Goal: Navigation & Orientation: Find specific page/section

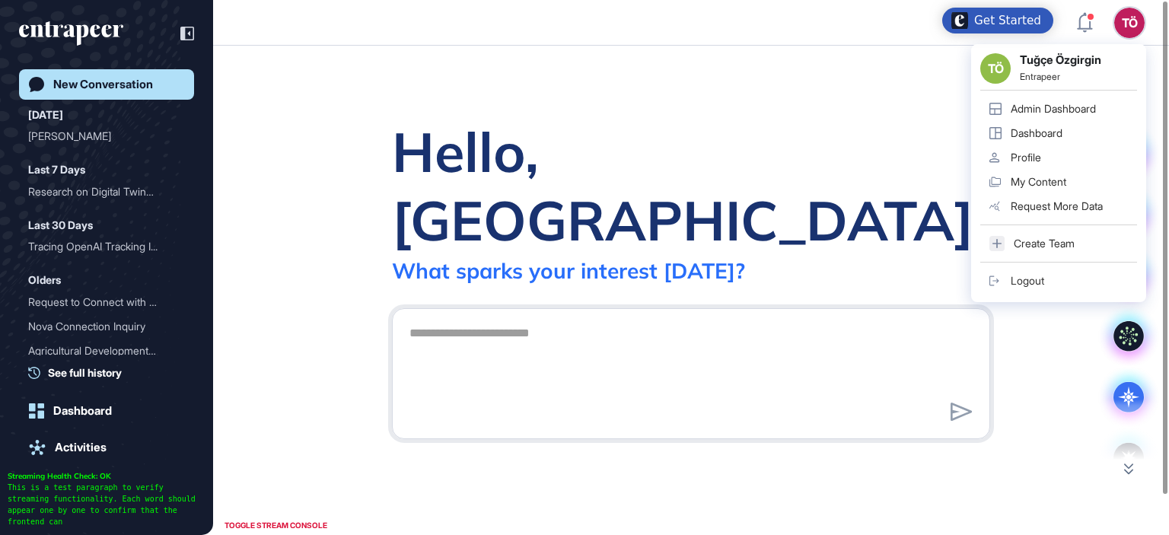
click at [1052, 118] on link "Admin Dashboard" at bounding box center [1058, 109] width 157 height 24
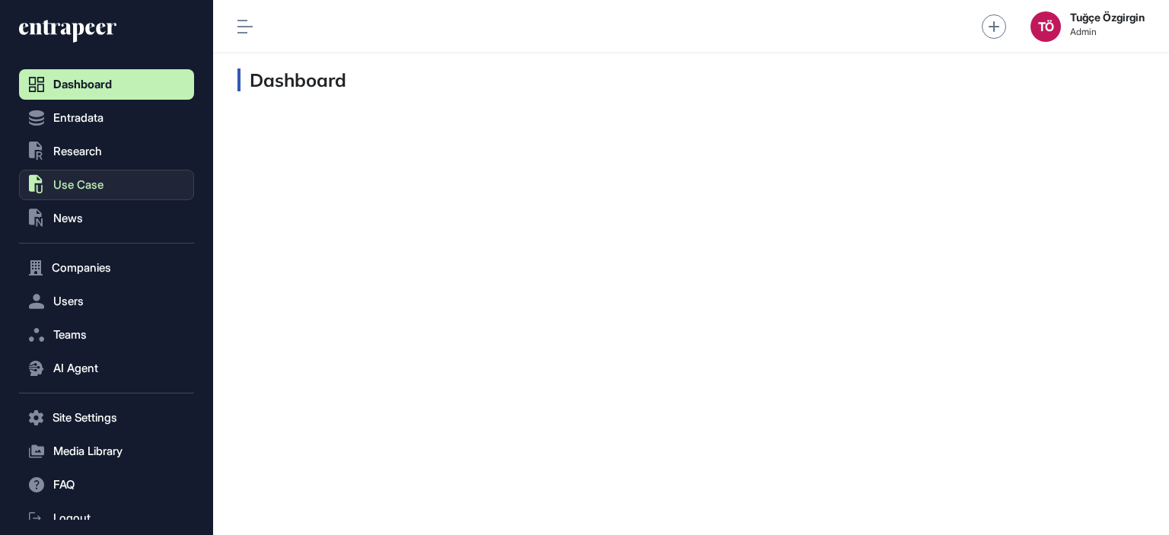
click at [73, 181] on span "Use Case" at bounding box center [78, 185] width 50 height 12
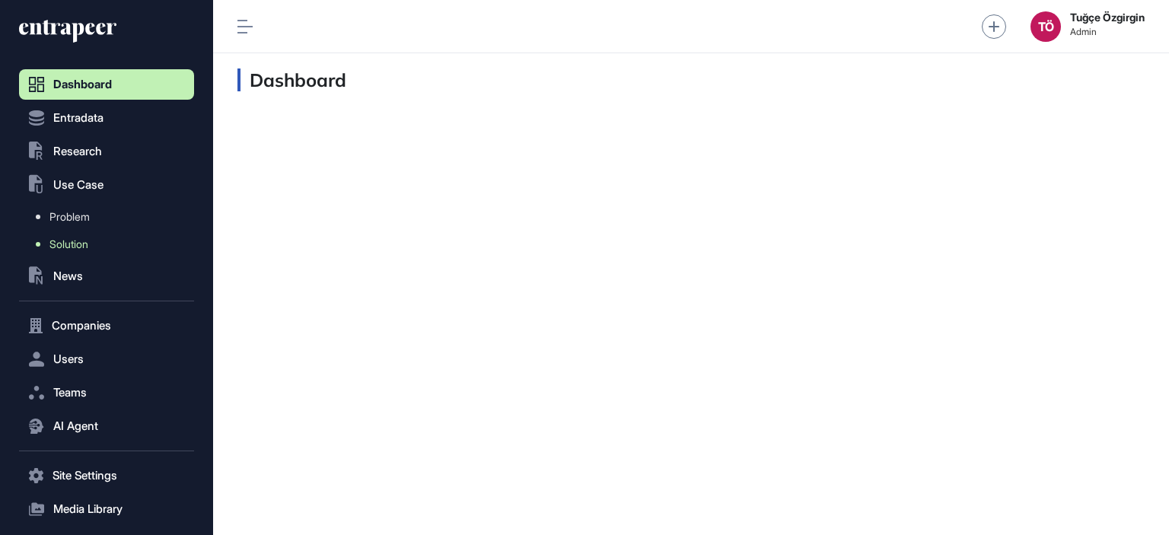
click at [58, 236] on link "Solution" at bounding box center [110, 244] width 167 height 27
click at [60, 240] on span "Solution" at bounding box center [68, 244] width 39 height 12
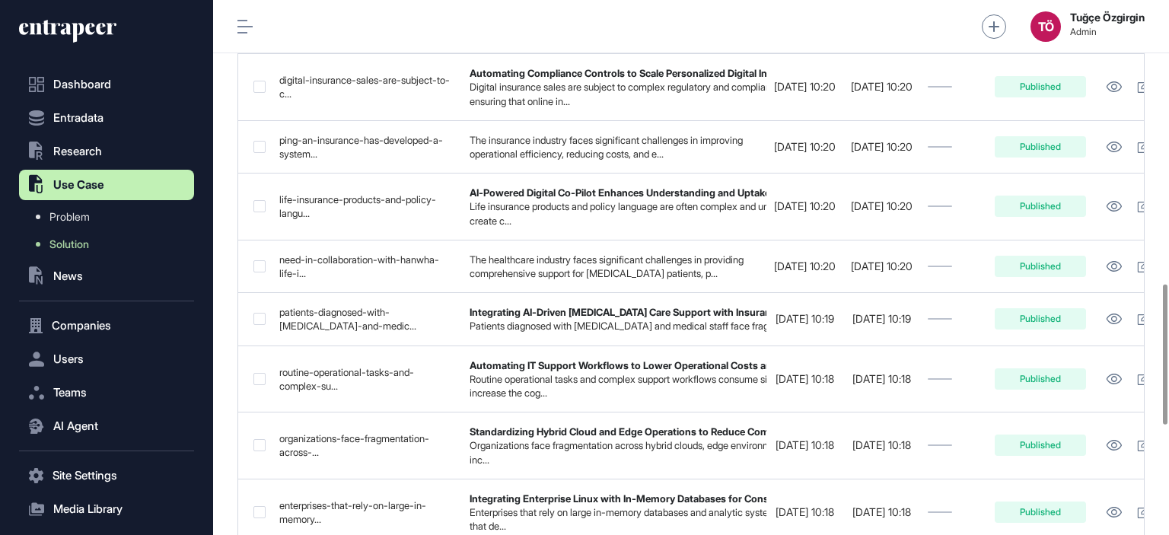
scroll to position [989, 0]
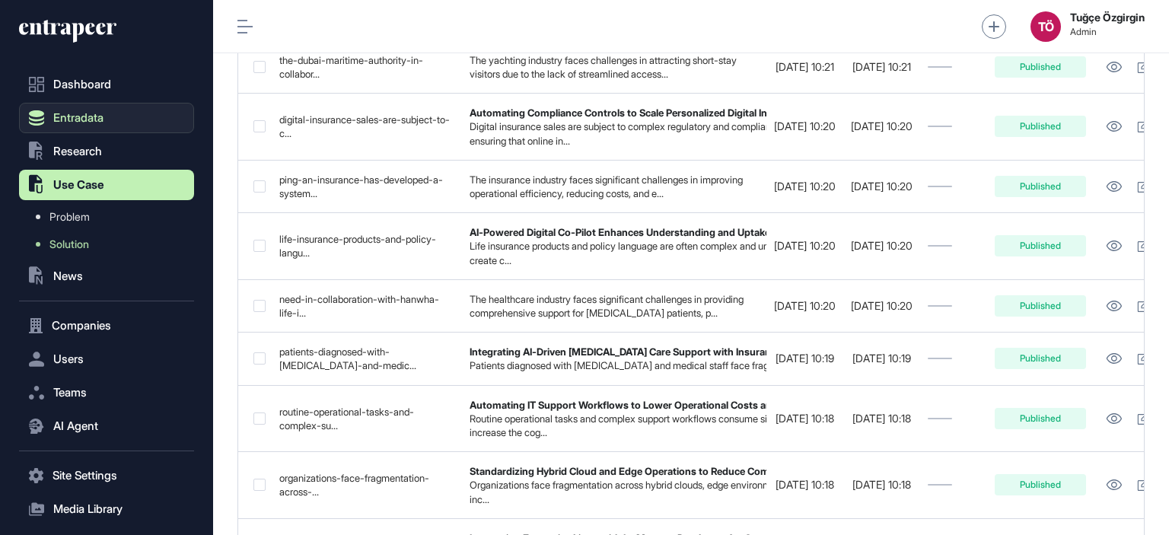
click at [84, 127] on button "Entradata" at bounding box center [106, 118] width 175 height 30
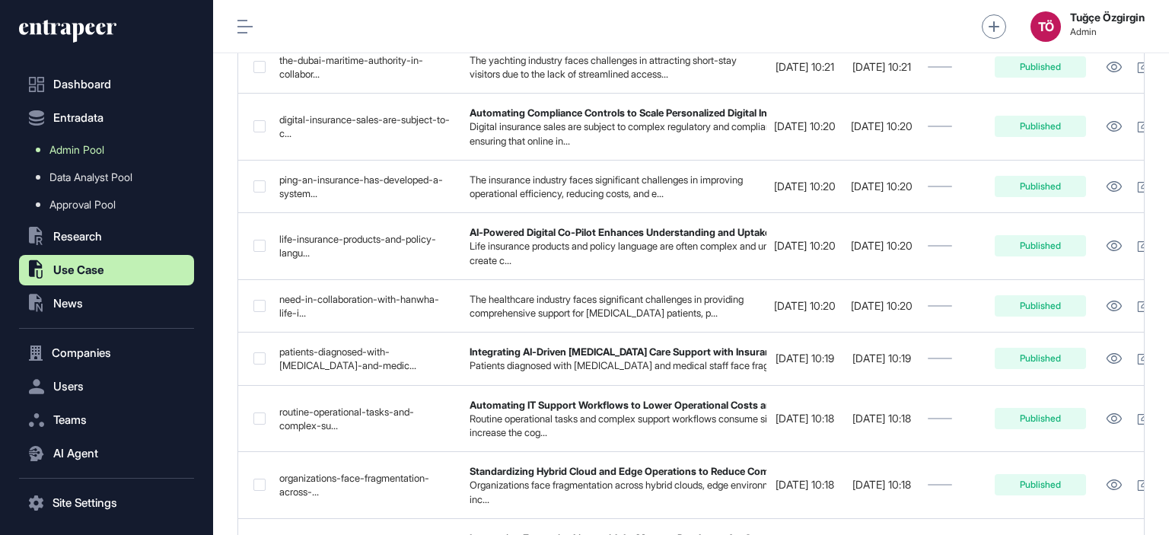
click at [85, 144] on span "Admin Pool" at bounding box center [76, 150] width 55 height 12
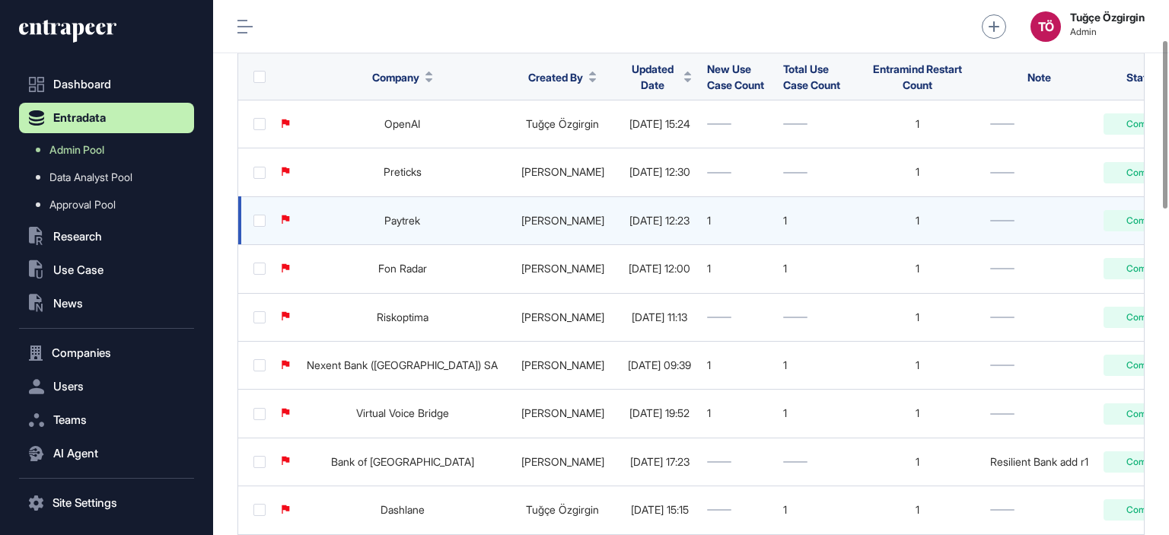
scroll to position [76, 0]
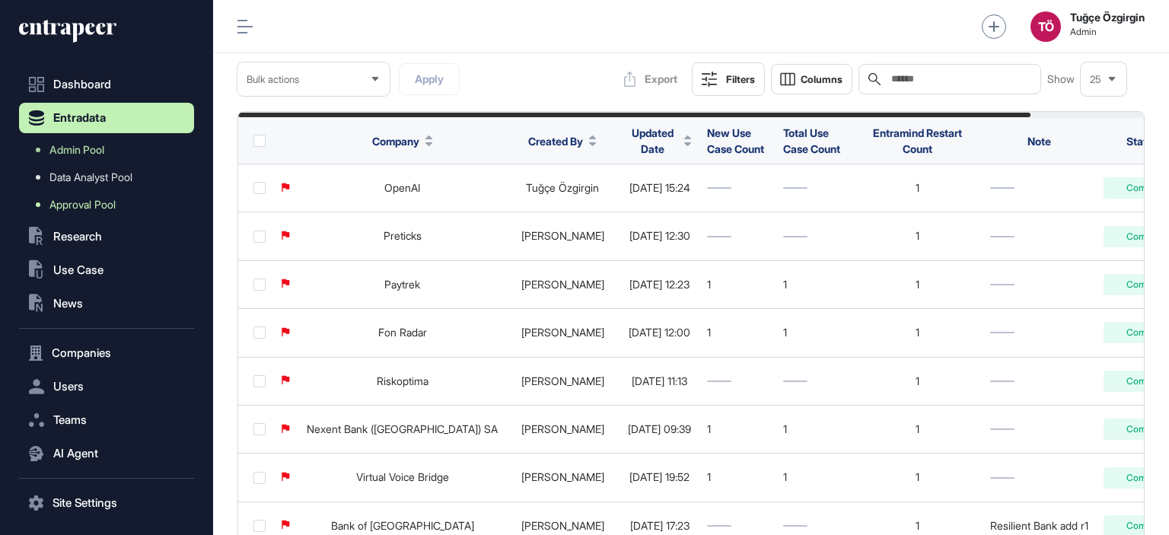
click at [99, 206] on span "Approval Pool" at bounding box center [82, 205] width 66 height 12
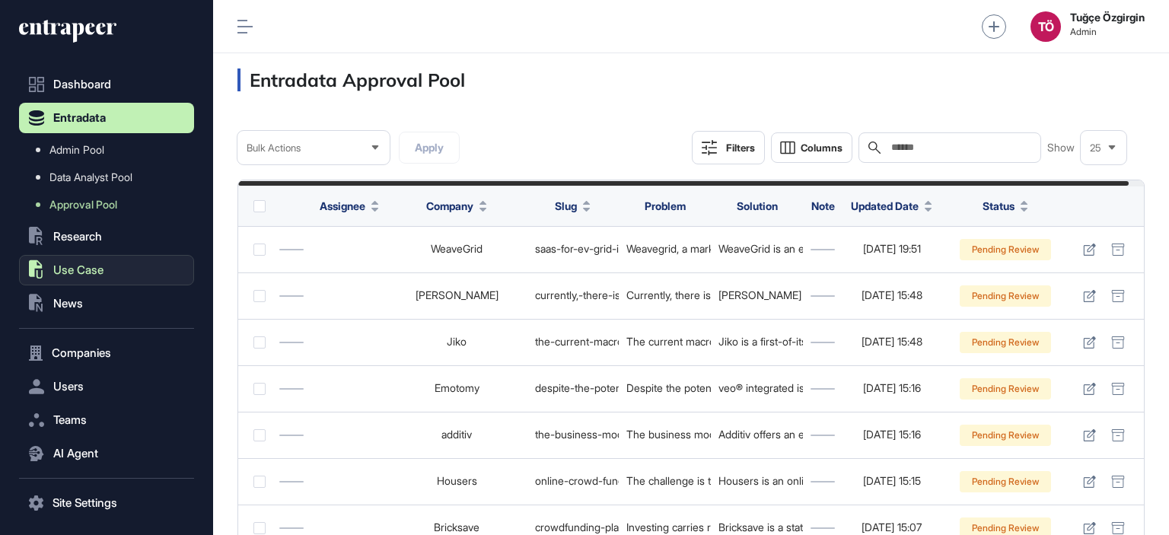
click at [81, 267] on span "Use Case" at bounding box center [78, 270] width 50 height 12
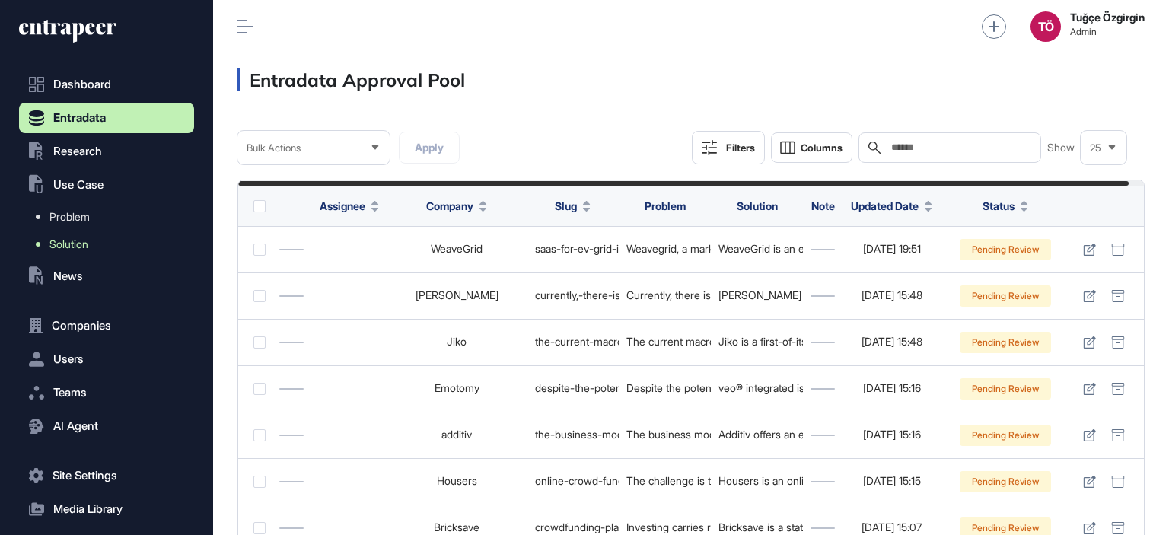
click at [85, 244] on span "Solution" at bounding box center [68, 244] width 39 height 12
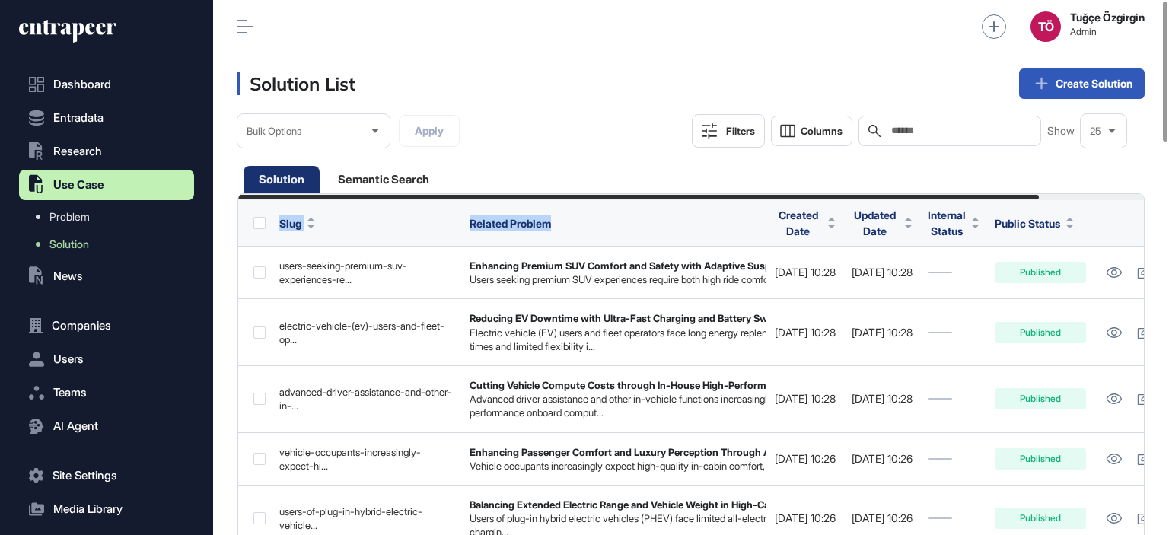
drag, startPoint x: 1009, startPoint y: 197, endPoint x: 727, endPoint y: 212, distance: 282.0
click at [78, 212] on span "Problem" at bounding box center [69, 217] width 40 height 12
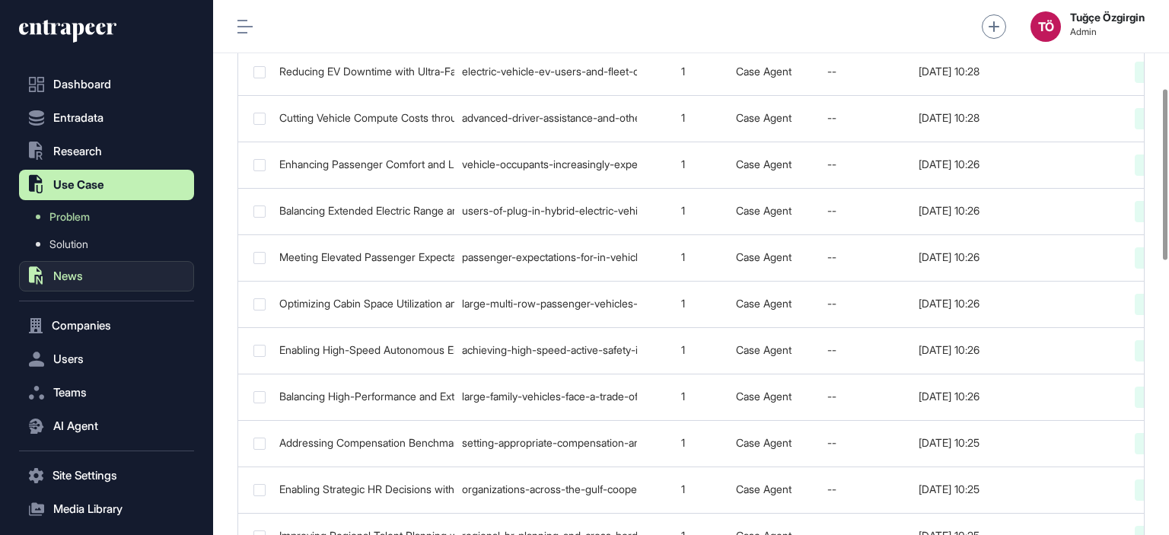
scroll to position [304, 0]
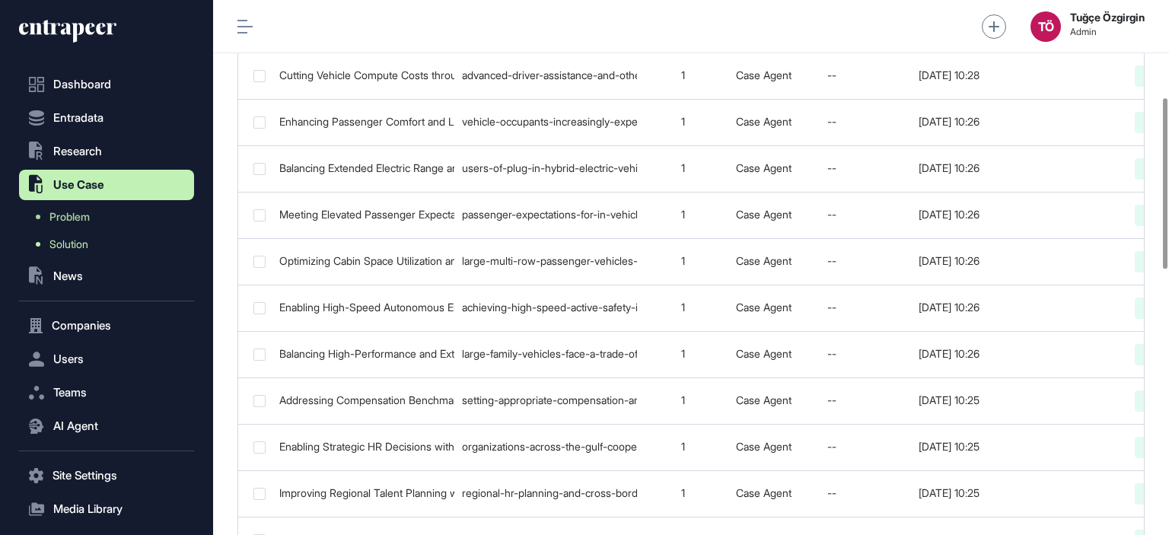
click at [81, 248] on span "Solution" at bounding box center [68, 244] width 39 height 12
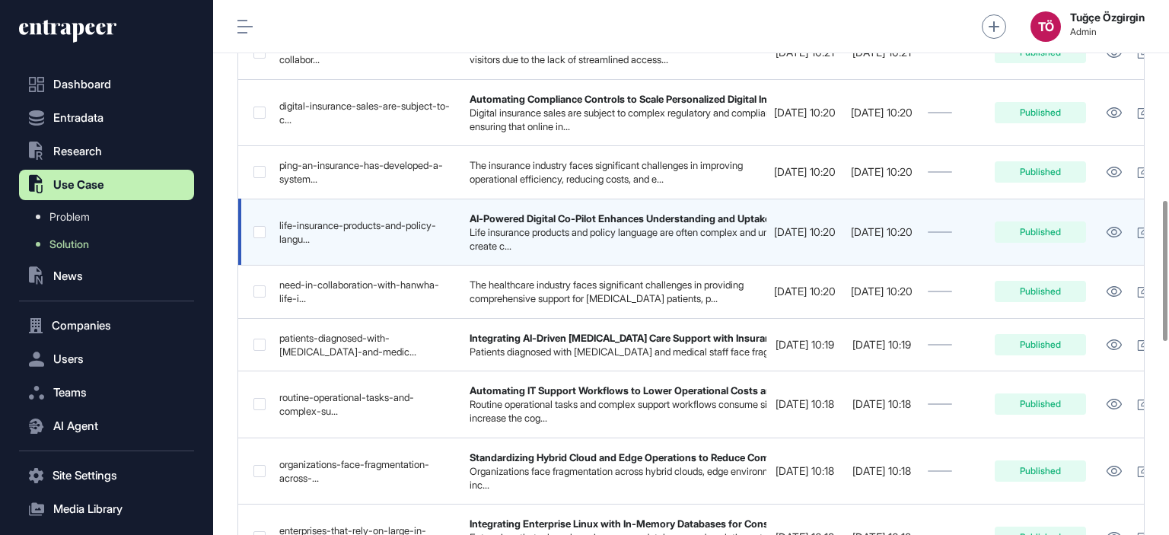
scroll to position [1065, 0]
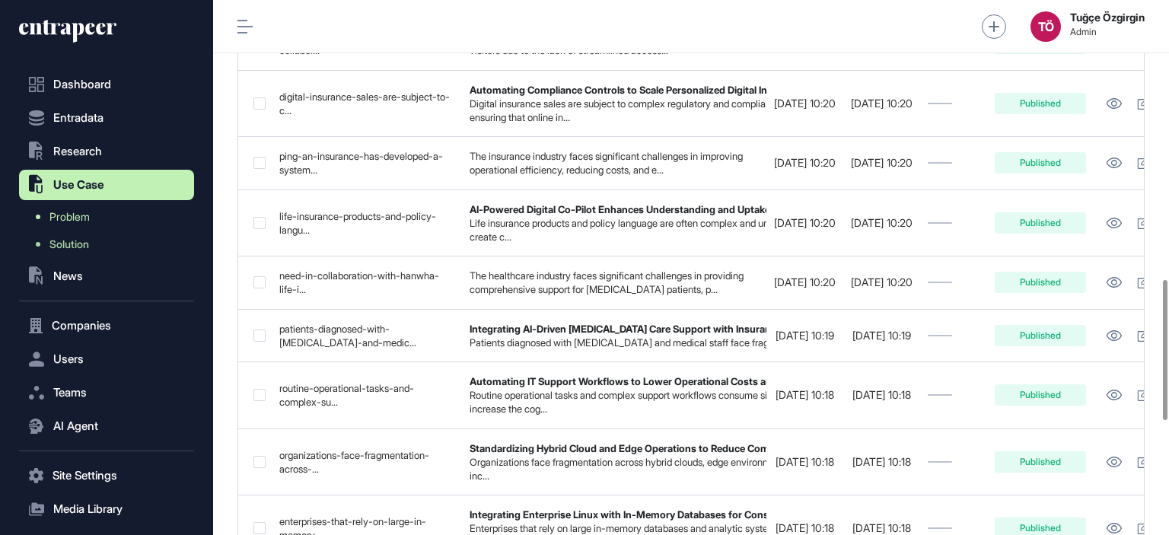
click at [64, 213] on span "Problem" at bounding box center [69, 217] width 40 height 12
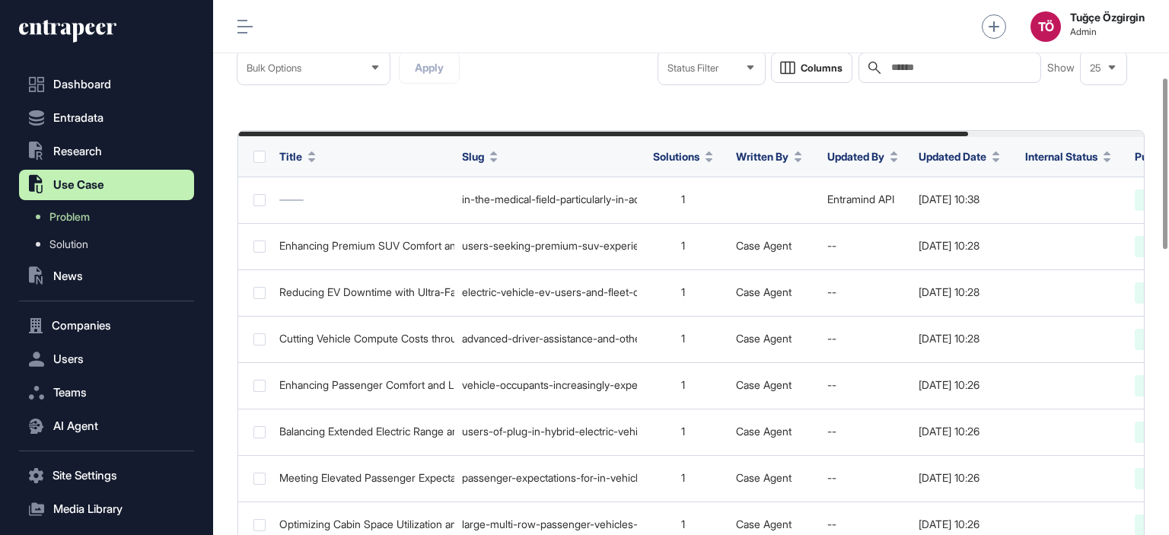
scroll to position [76, 0]
